Goal: Task Accomplishment & Management: Complete application form

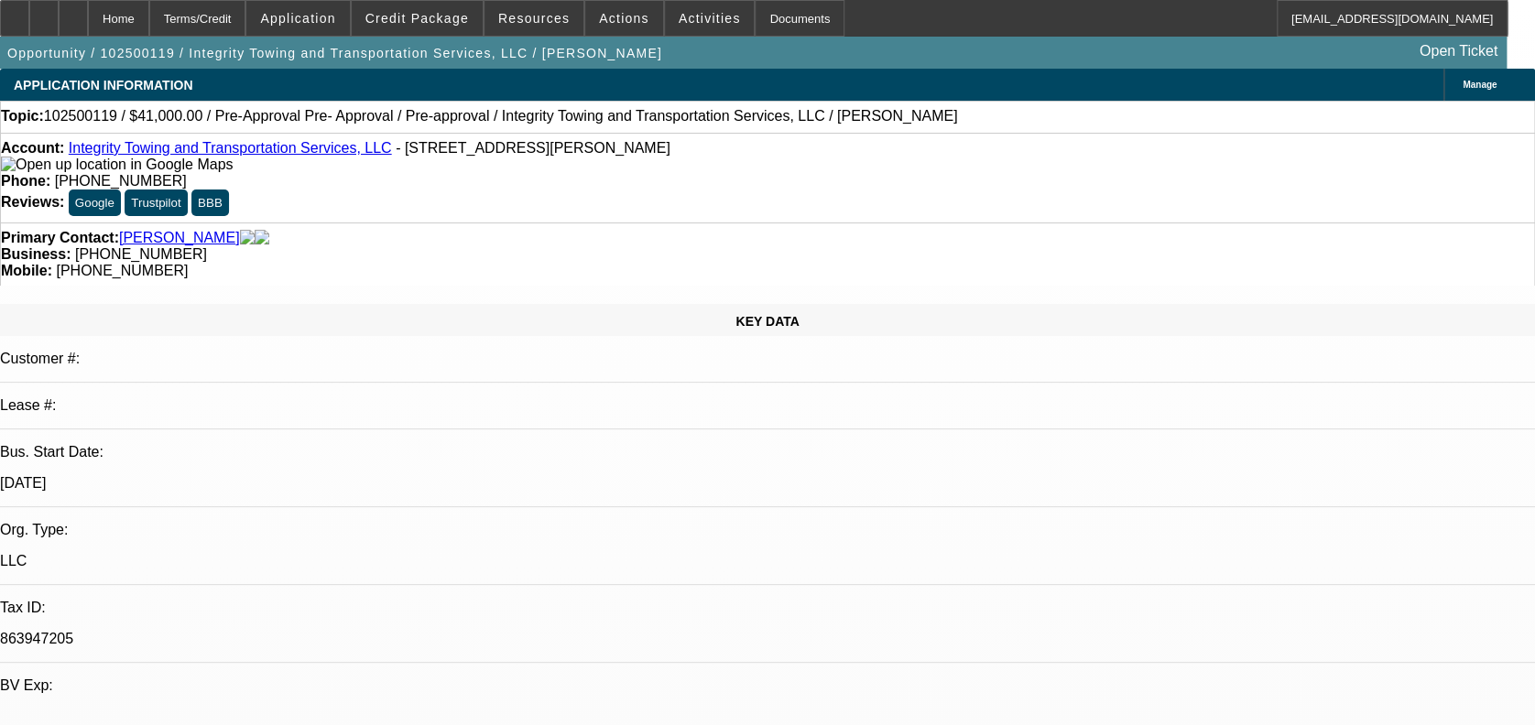
select select "0"
select select "2"
select select "0.1"
select select "0"
select select "2"
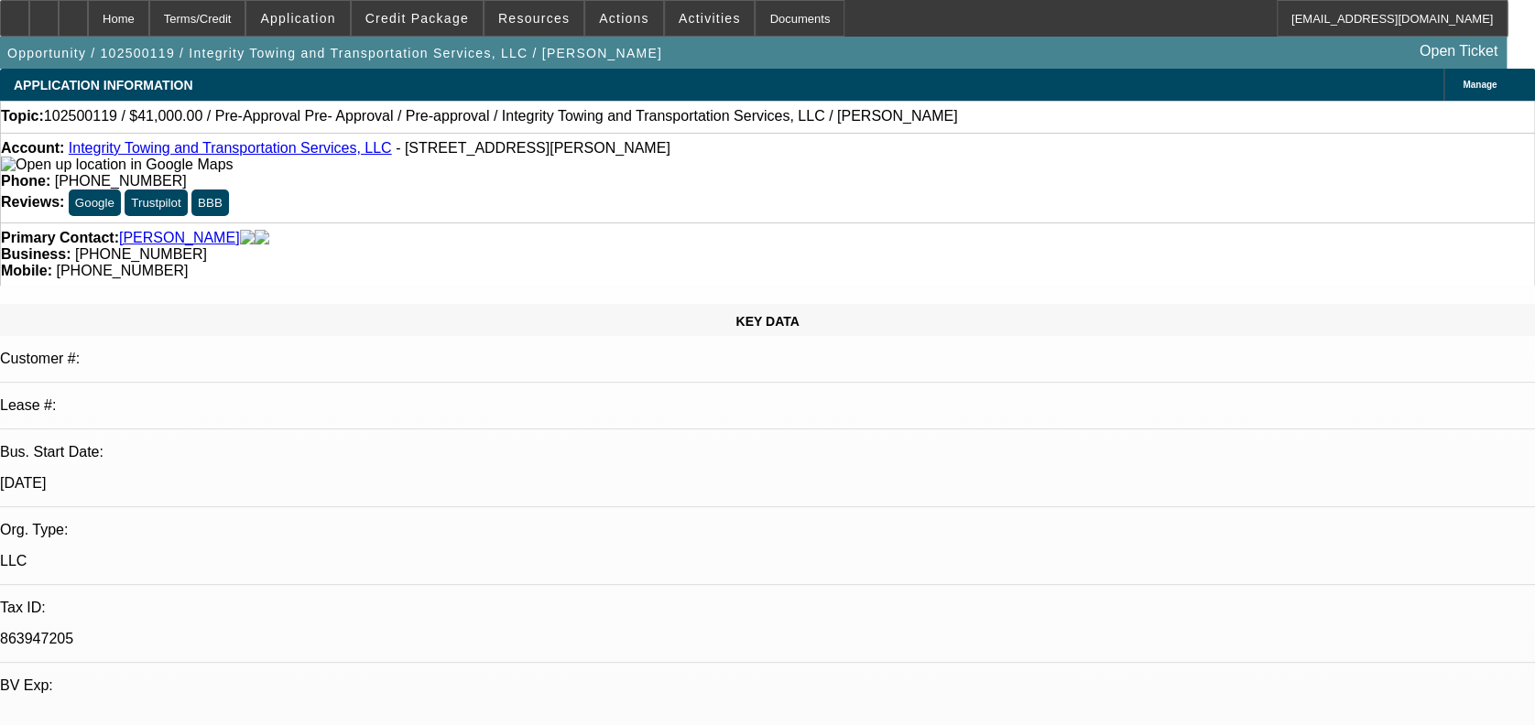
select select "0.1"
select select "0"
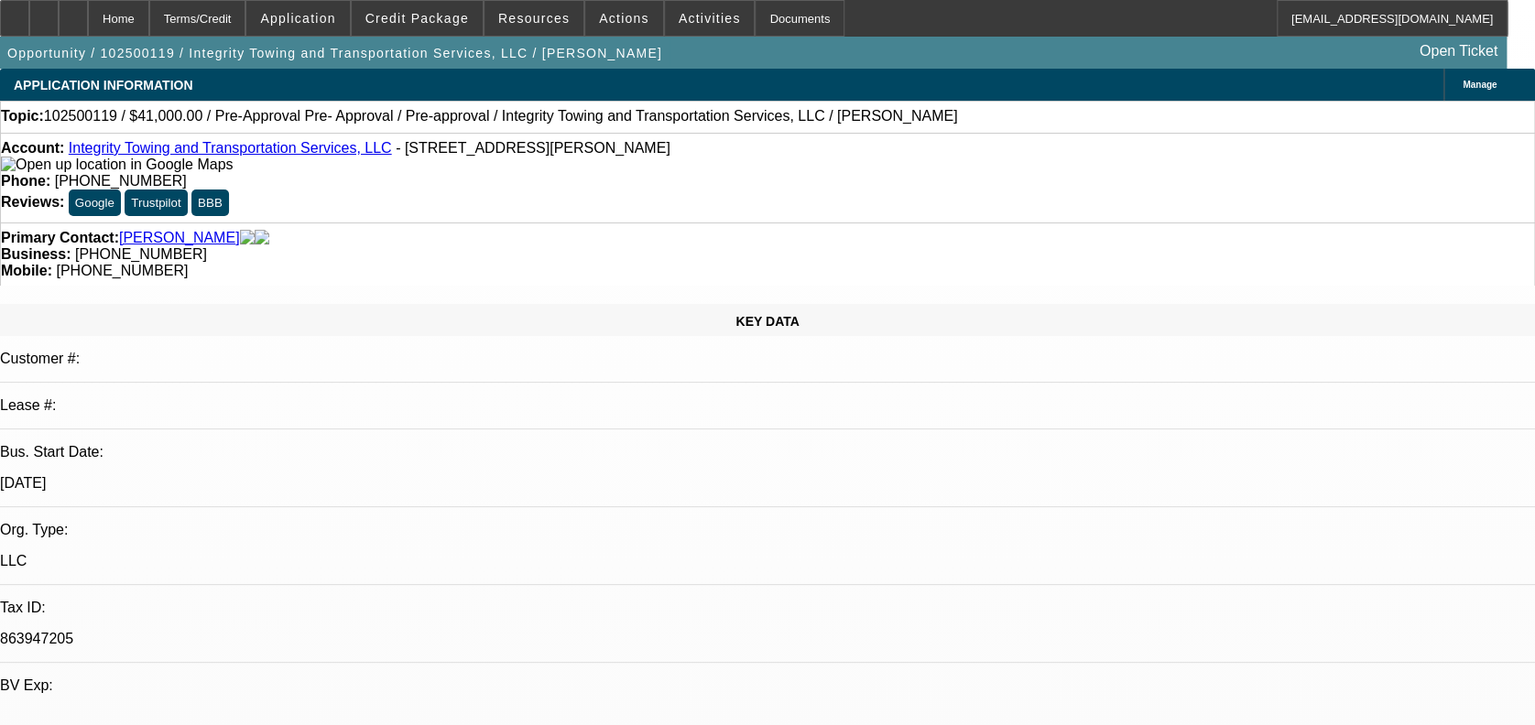
select select "0"
select select "1"
select select "2"
select select "4"
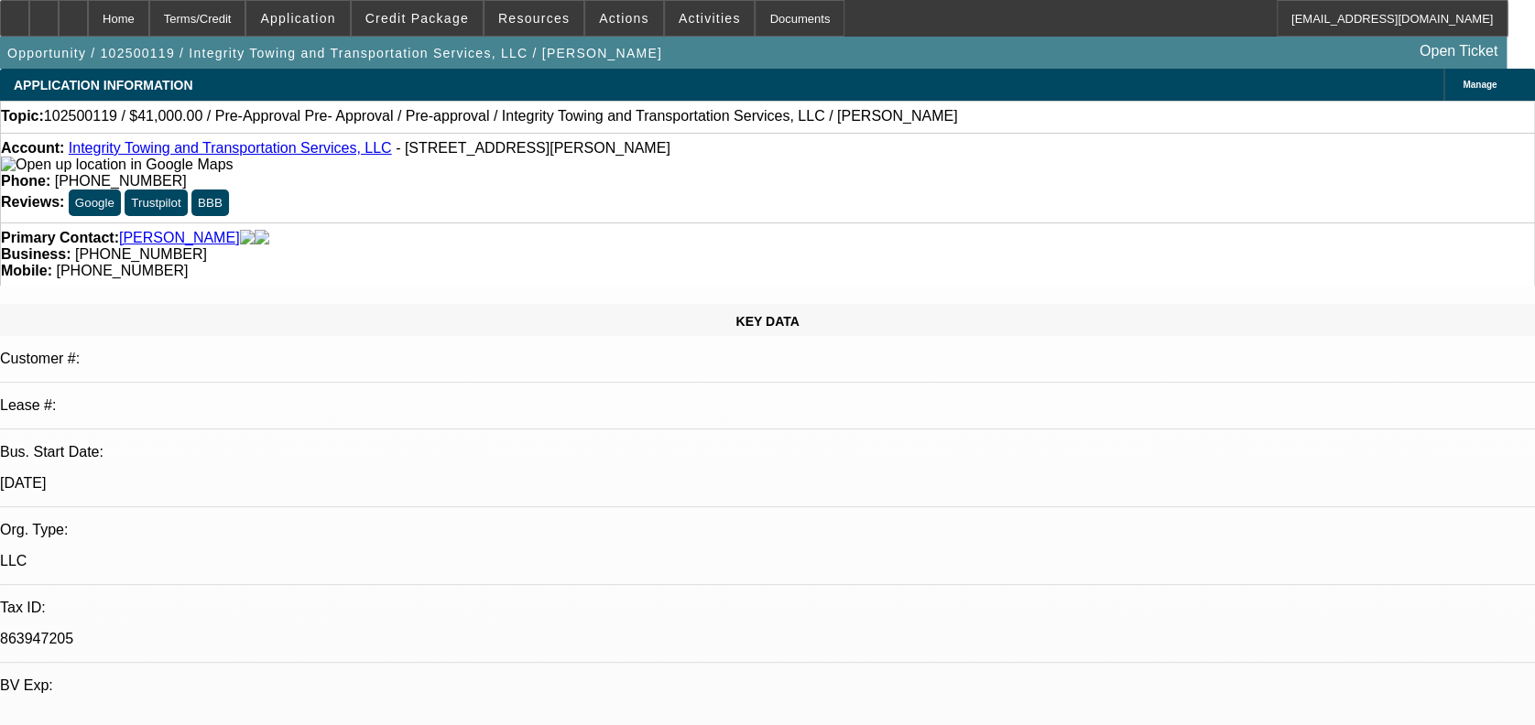
select select "1"
select select "2"
select select "4"
select select "1"
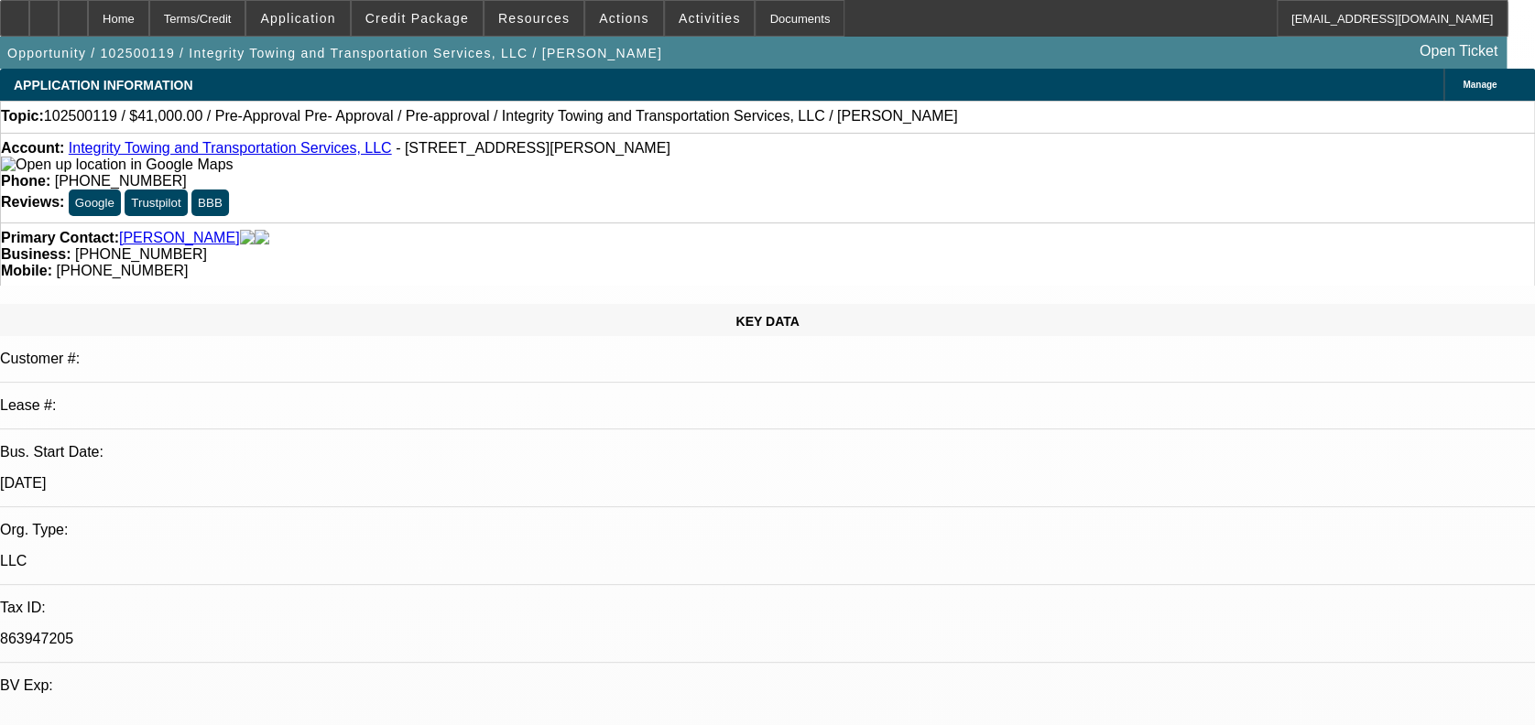
select select "6"
select select "1"
select select "6"
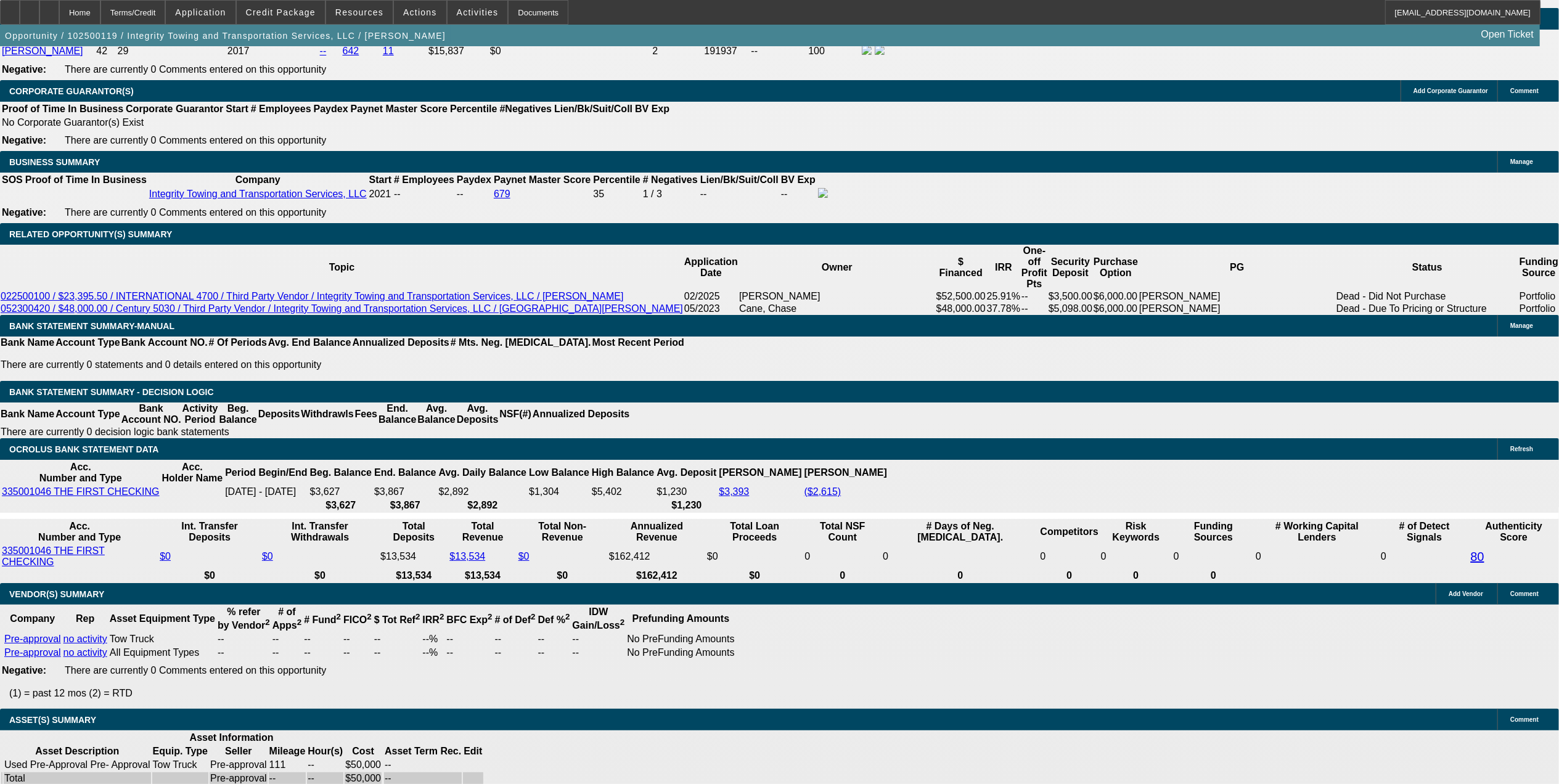
scroll to position [1762, 0]
